Goal: Navigation & Orientation: Find specific page/section

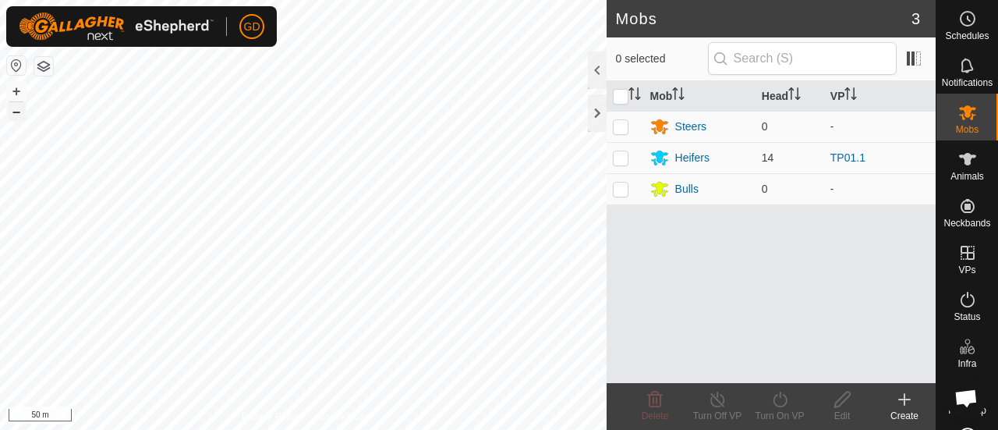
click at [20, 115] on button "–" at bounding box center [16, 111] width 19 height 19
click at [16, 93] on button "+" at bounding box center [16, 91] width 19 height 19
